Goal: Communication & Community: Connect with others

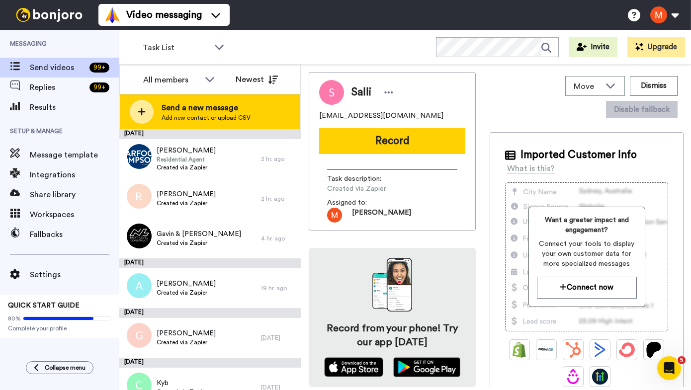
click at [185, 106] on span "Send a new message" at bounding box center [206, 108] width 89 height 12
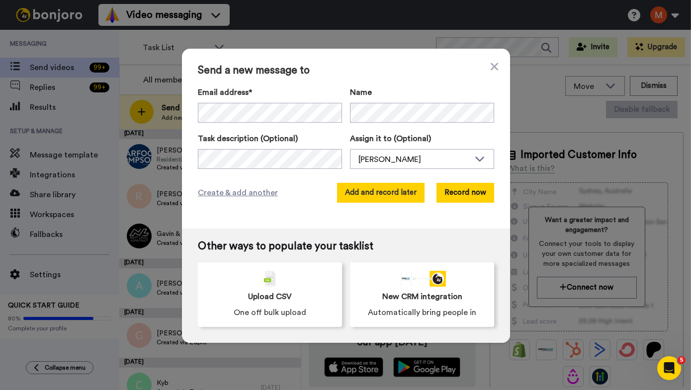
click at [321, 106] on button "Add and record later" at bounding box center [380, 193] width 87 height 20
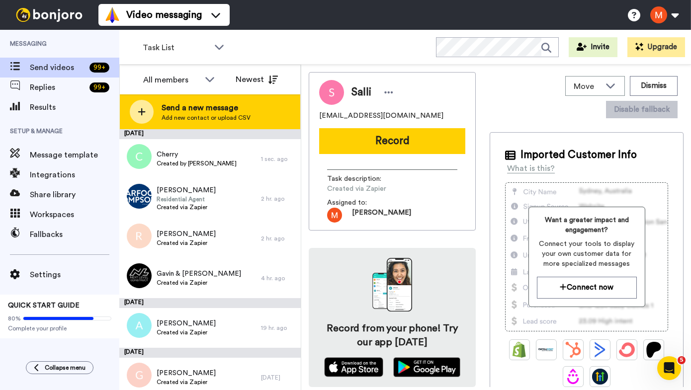
click at [214, 106] on span "Send a new message" at bounding box center [206, 108] width 89 height 12
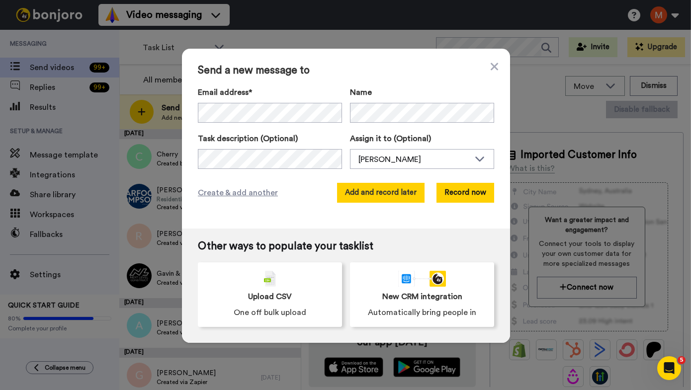
click at [321, 106] on button "Add and record later" at bounding box center [380, 193] width 87 height 20
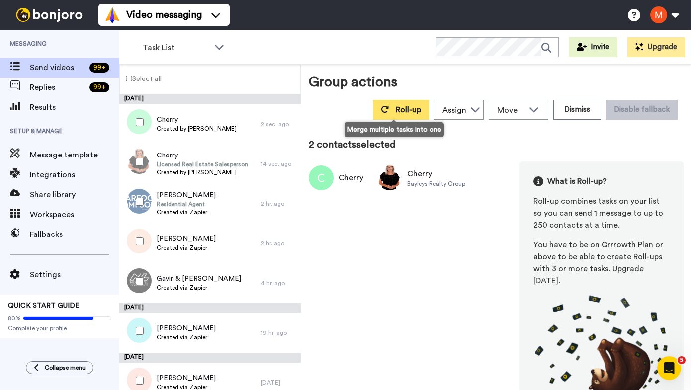
click at [321, 106] on span "Roll-up" at bounding box center [408, 110] width 25 height 8
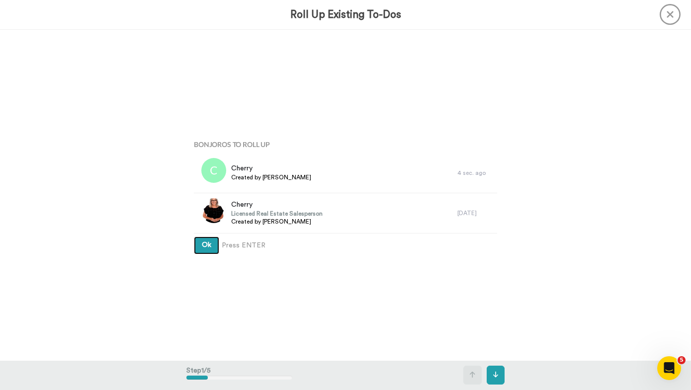
click at [202, 106] on span "Ok" at bounding box center [206, 245] width 9 height 7
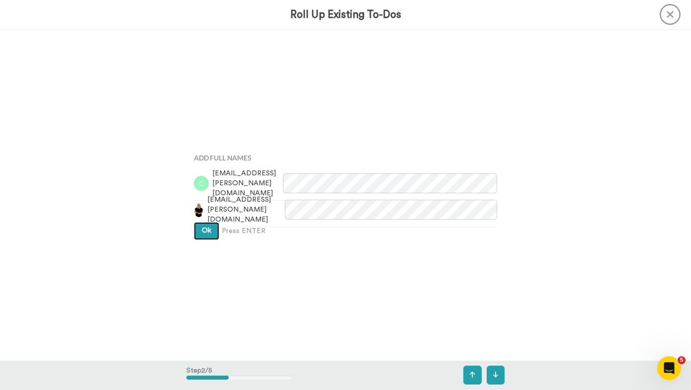
click at [203, 106] on button "Ok" at bounding box center [206, 231] width 25 height 18
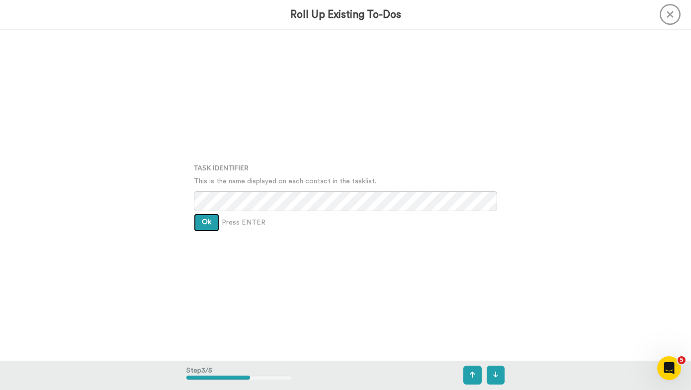
click at [205, 106] on span "Ok" at bounding box center [206, 222] width 9 height 7
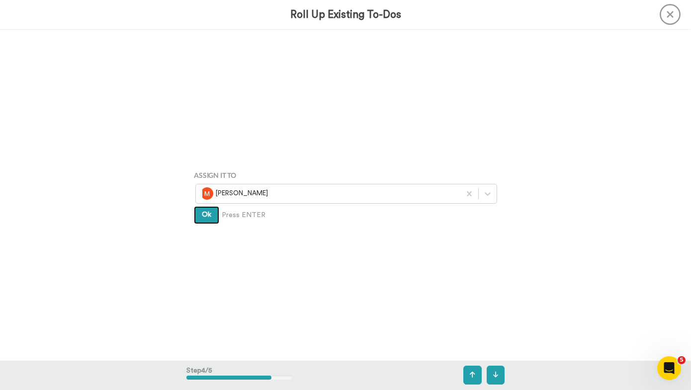
click at [207, 106] on button "Ok" at bounding box center [206, 215] width 25 height 18
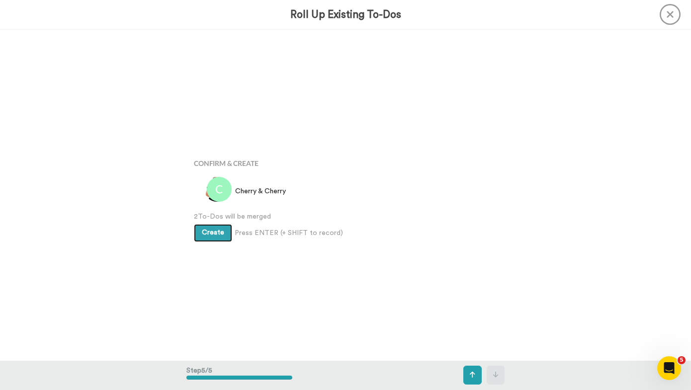
scroll to position [1323, 0]
click at [209, 106] on span "Create" at bounding box center [213, 230] width 22 height 7
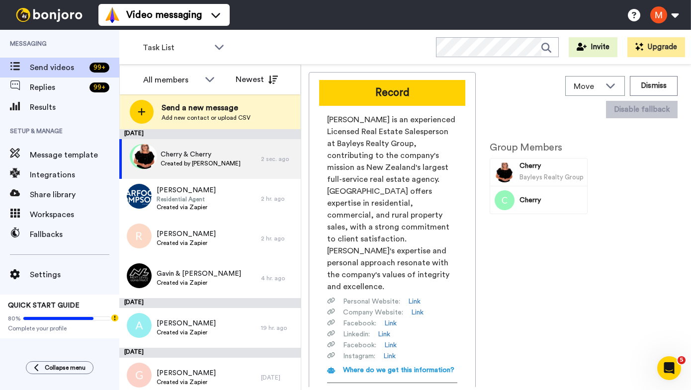
drag, startPoint x: 398, startPoint y: 92, endPoint x: 413, endPoint y: 87, distance: 16.3
click at [398, 92] on button "Record" at bounding box center [392, 93] width 146 height 26
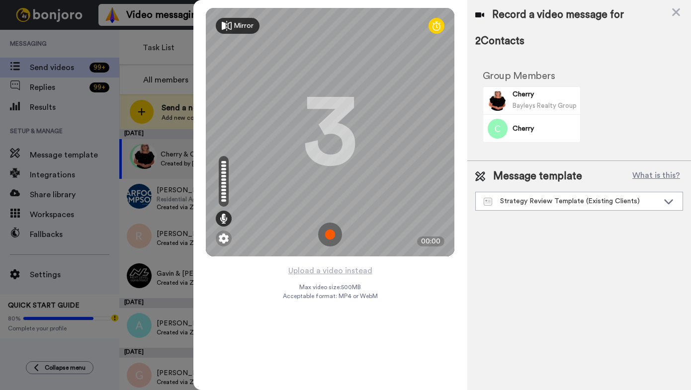
click at [333, 232] on img at bounding box center [330, 235] width 24 height 24
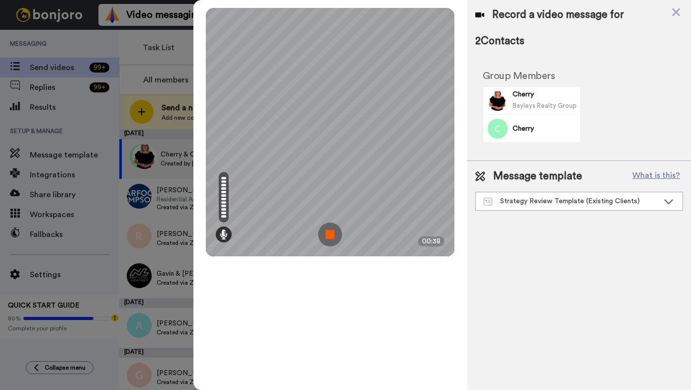
click at [332, 232] on img at bounding box center [330, 235] width 24 height 24
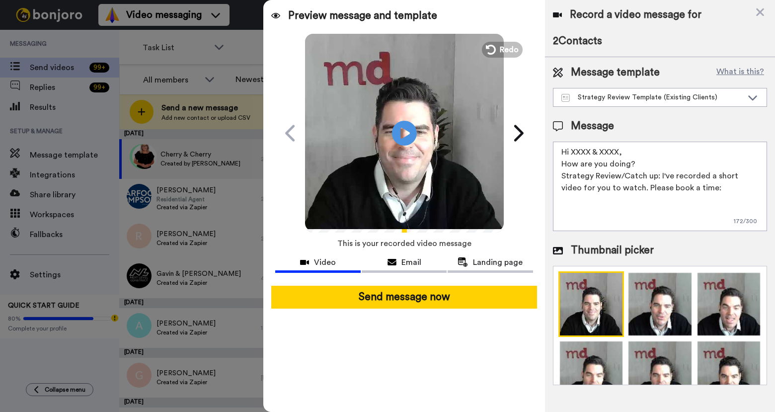
drag, startPoint x: 623, startPoint y: 146, endPoint x: 573, endPoint y: 148, distance: 49.7
click at [573, 148] on textarea "Hi XXXX & XXXX, How are you doing? Strategy Review/Catch up: I've recorded a sh…" at bounding box center [660, 186] width 214 height 89
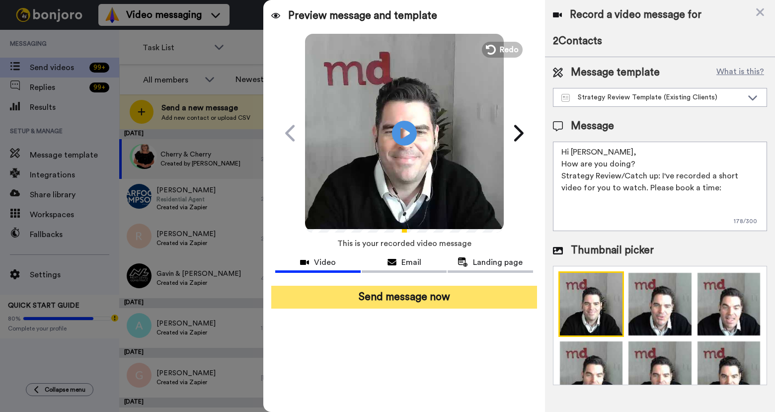
type textarea "Hi Cherry, How are you doing? Strategy Review/Catch up: I've recorded a short v…"
click at [493, 304] on button "Send message now" at bounding box center [403, 297] width 265 height 23
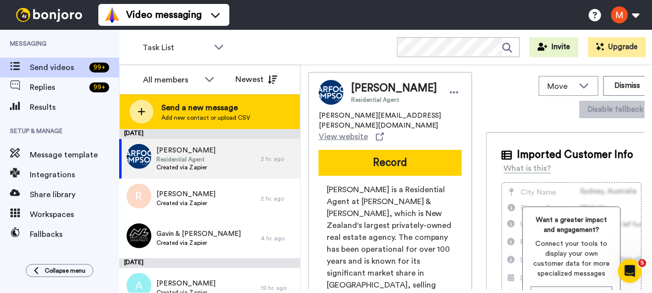
click at [212, 112] on span "Send a new message" at bounding box center [206, 108] width 89 height 12
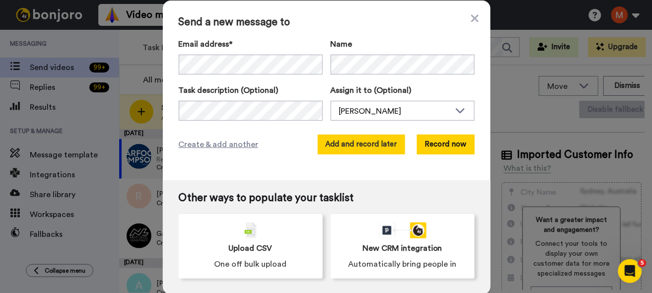
click at [349, 144] on button "Add and record later" at bounding box center [361, 145] width 87 height 20
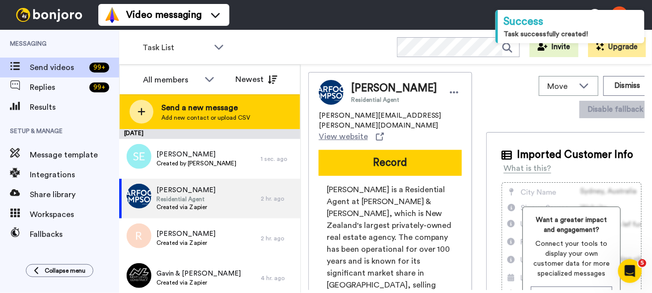
click at [205, 110] on span "Send a new message" at bounding box center [206, 108] width 89 height 12
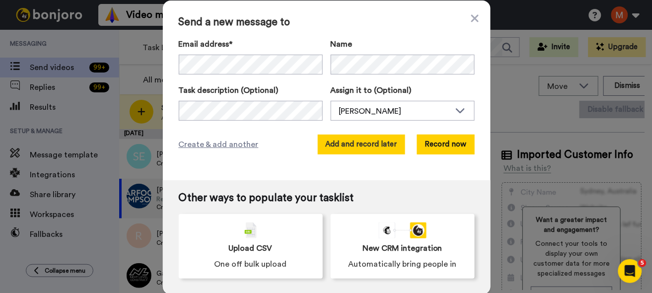
click at [364, 148] on button "Add and record later" at bounding box center [361, 145] width 87 height 20
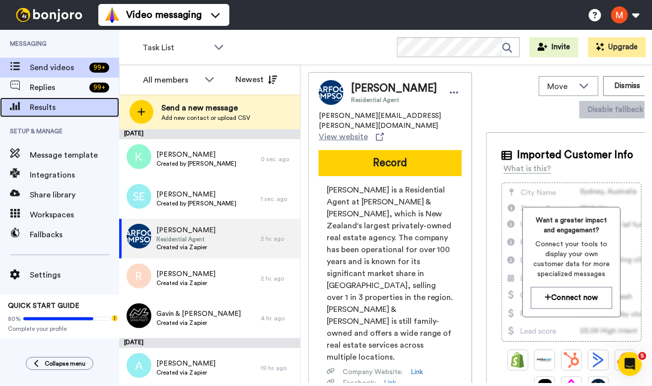
click at [73, 100] on div "Results" at bounding box center [59, 107] width 119 height 20
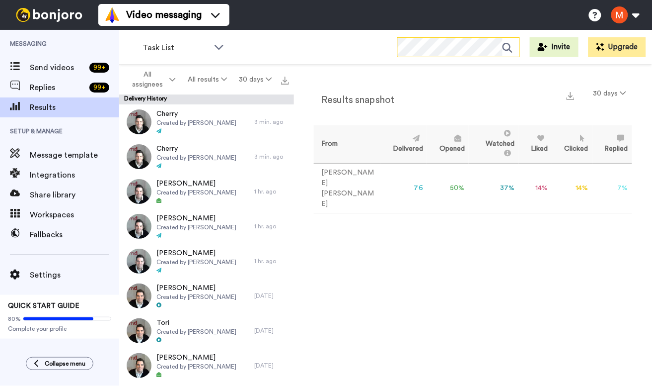
click at [508, 50] on icon at bounding box center [508, 48] width 10 height 10
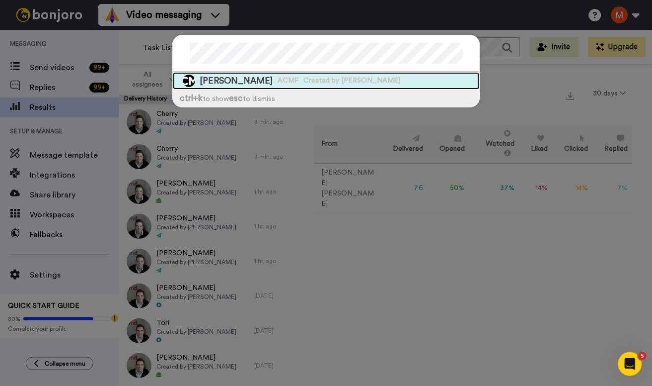
click at [304, 84] on span "Created by [PERSON_NAME]" at bounding box center [352, 81] width 97 height 10
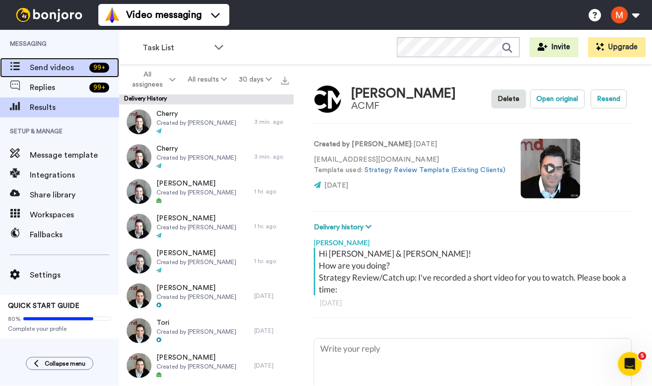
click at [48, 60] on div "Send videos 99 +" at bounding box center [59, 68] width 119 height 20
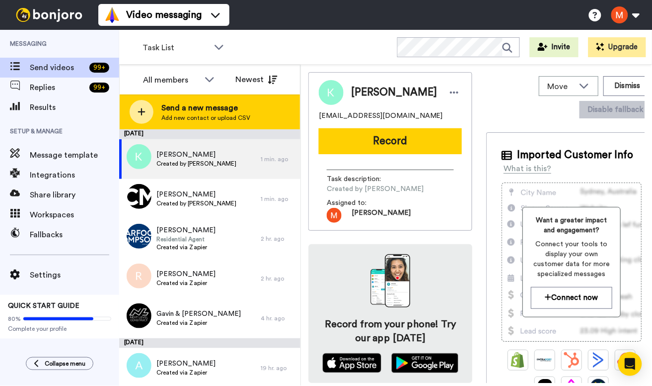
click at [212, 114] on span "Add new contact or upload CSV" at bounding box center [206, 118] width 89 height 8
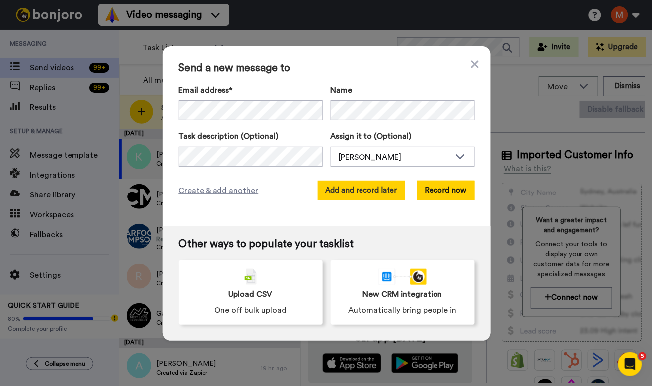
click at [363, 192] on button "Add and record later" at bounding box center [361, 190] width 87 height 20
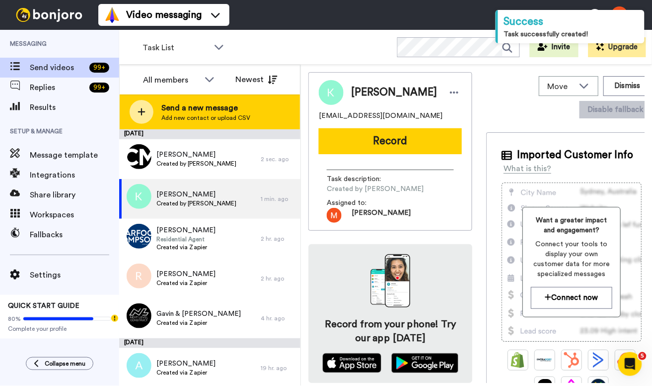
click at [206, 115] on span "Add new contact or upload CSV" at bounding box center [206, 118] width 89 height 8
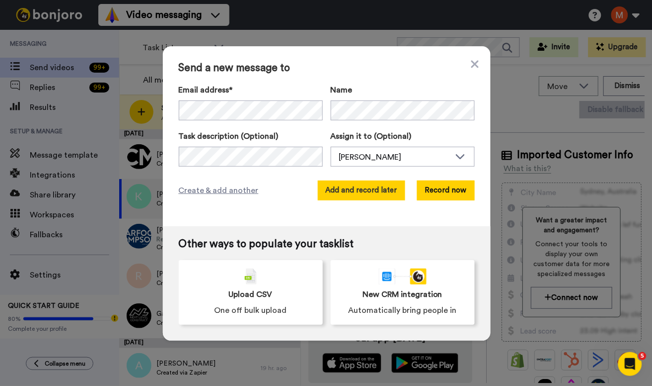
click at [353, 195] on button "Add and record later" at bounding box center [361, 190] width 87 height 20
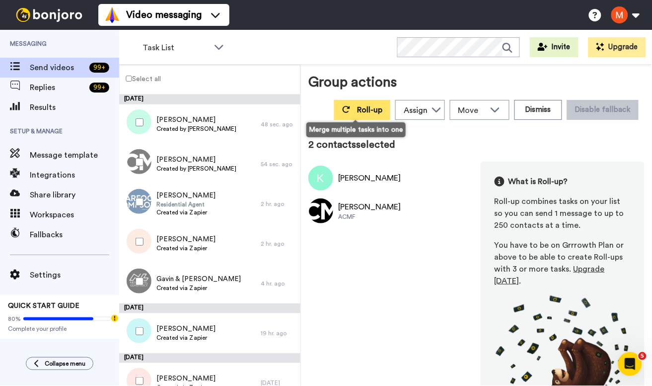
click at [368, 104] on button "Roll-up" at bounding box center [362, 110] width 56 height 20
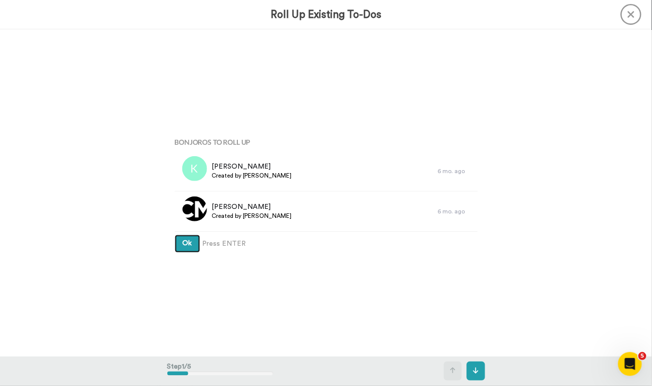
click at [185, 243] on span "Ok" at bounding box center [187, 243] width 9 height 7
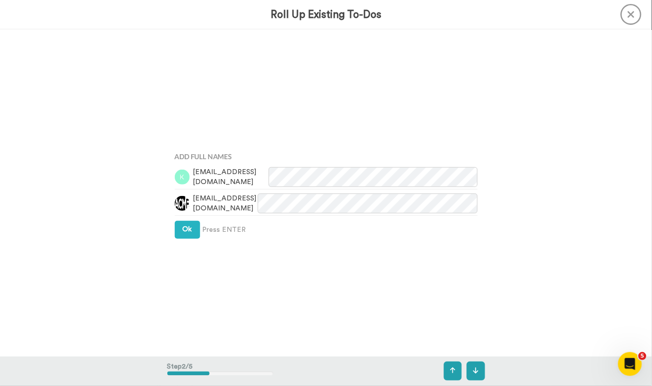
click at [187, 239] on div "Add Full Names eagles.katie@gmail.com s.eagles@acmf.co.nz Ok Press ENTER" at bounding box center [326, 192] width 318 height 193
click at [186, 229] on span "Ok" at bounding box center [187, 229] width 9 height 7
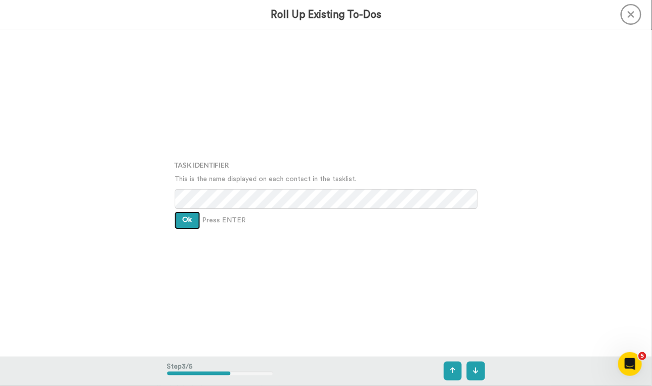
click at [182, 215] on button "Ok" at bounding box center [187, 220] width 25 height 18
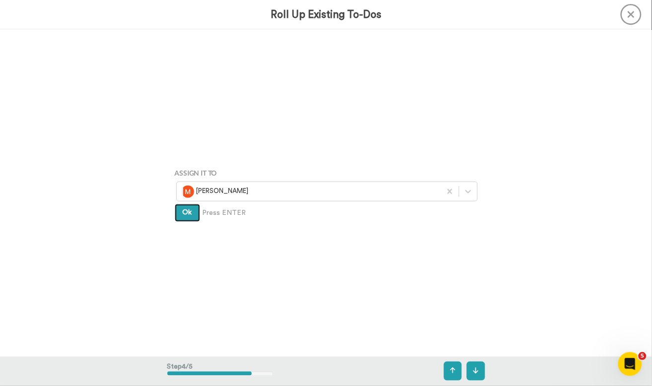
click at [183, 215] on span "Ok" at bounding box center [187, 212] width 9 height 7
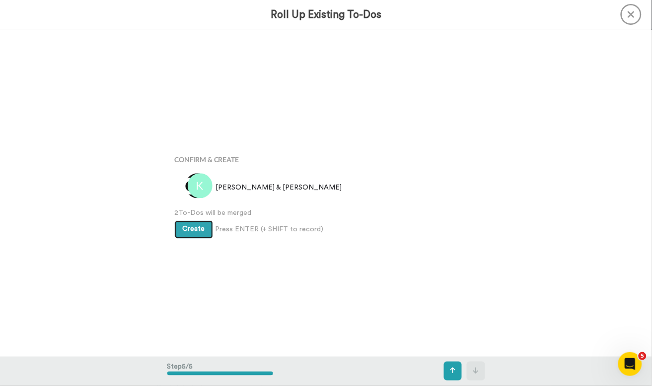
scroll to position [1307, 0]
click at [190, 222] on button "Create" at bounding box center [194, 228] width 38 height 18
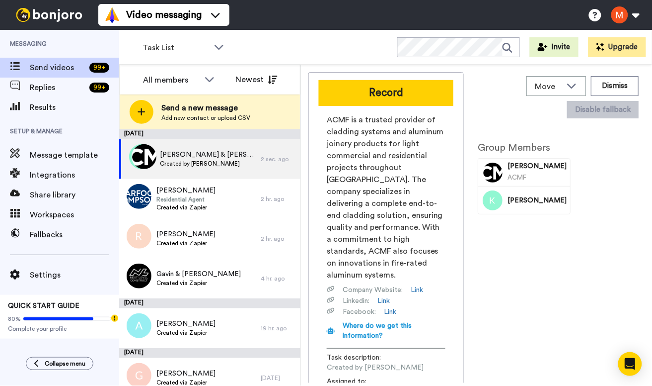
drag, startPoint x: 384, startPoint y: 97, endPoint x: 417, endPoint y: 92, distance: 33.7
click at [384, 97] on button "Record" at bounding box center [386, 93] width 135 height 26
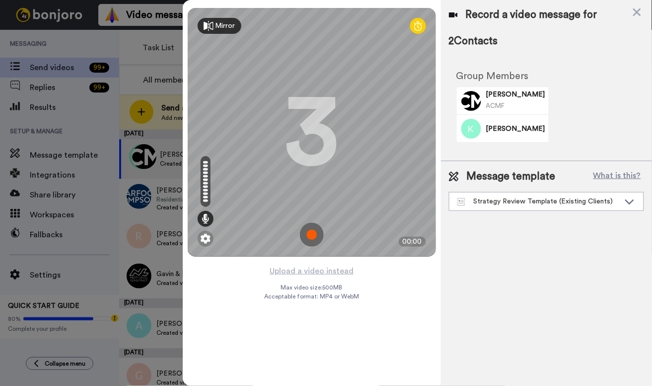
click at [317, 232] on img at bounding box center [312, 235] width 24 height 24
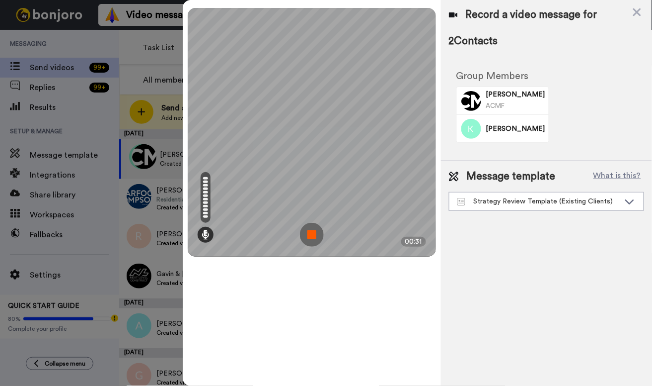
click at [323, 231] on img at bounding box center [312, 235] width 24 height 24
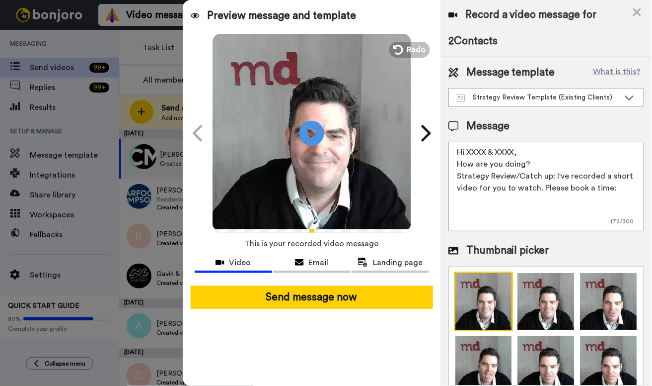
drag, startPoint x: 503, startPoint y: 152, endPoint x: 468, endPoint y: 153, distance: 35.3
click at [468, 153] on textarea "Hi XXXX & XXXX, How are you doing? Strategy Review/Catch up: I've recorded a sh…" at bounding box center [546, 186] width 195 height 89
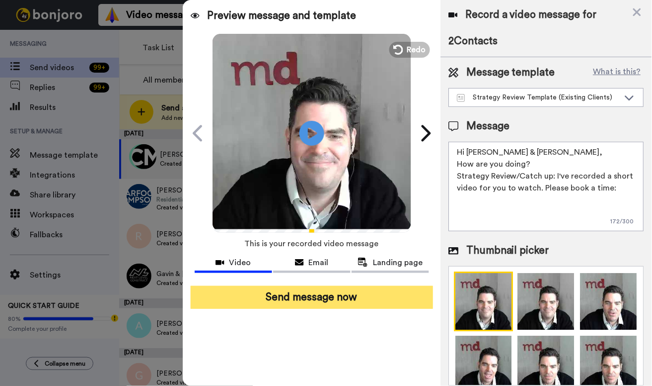
type textarea "Hi Steve & Katie, How are you doing? Strategy Review/Catch up: I've recorded a …"
click at [373, 296] on button "Send message now" at bounding box center [312, 297] width 243 height 23
